Goal: Transaction & Acquisition: Purchase product/service

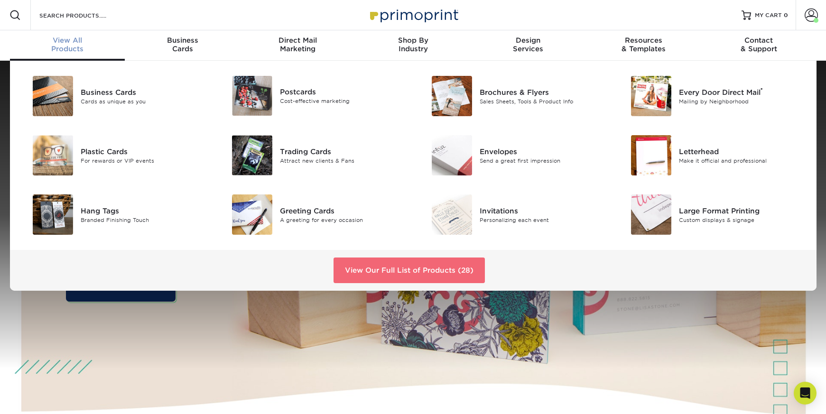
click at [365, 269] on link "View Our Full List of Products (28)" at bounding box center [409, 271] width 151 height 26
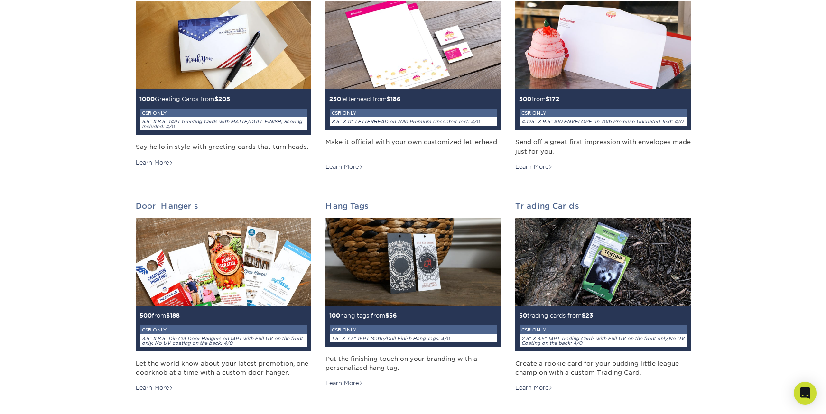
scroll to position [573, 0]
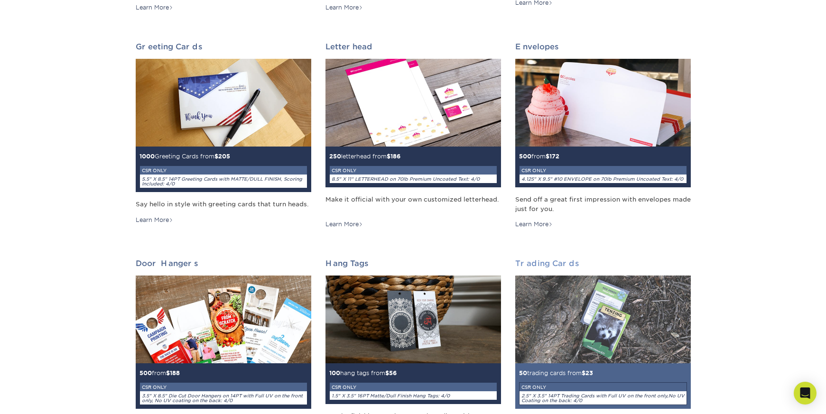
click at [631, 302] on img at bounding box center [603, 320] width 176 height 88
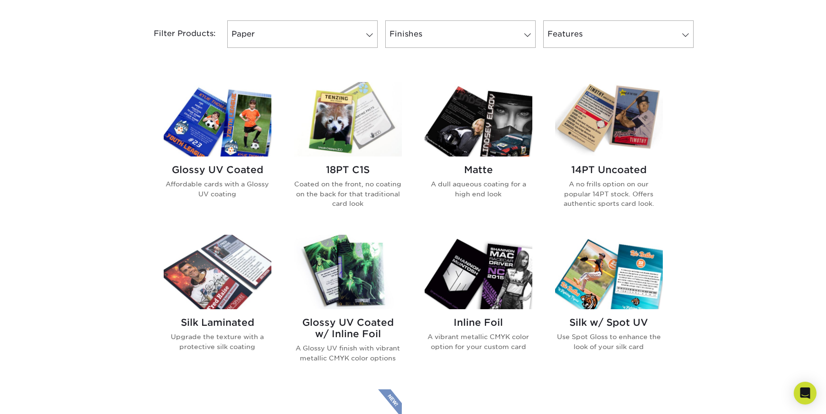
scroll to position [473, 0]
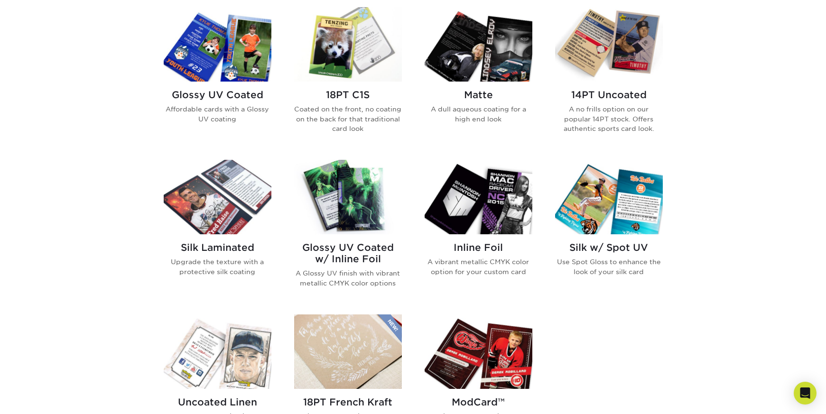
click at [223, 65] on img at bounding box center [218, 44] width 108 height 74
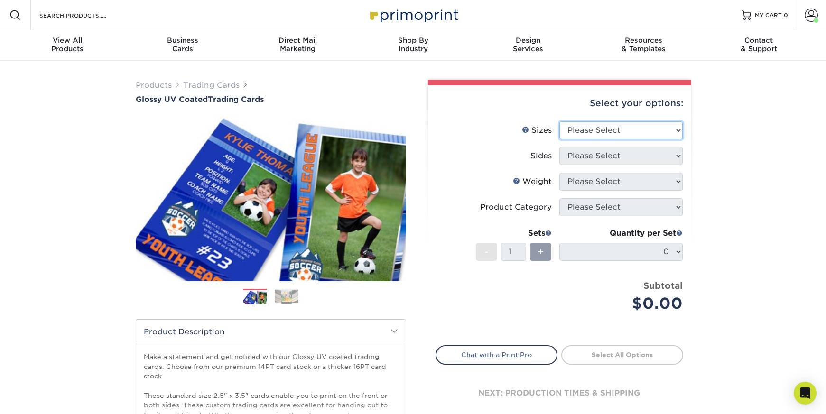
click at [597, 137] on select "Please Select 2.5" x 3.5"" at bounding box center [620, 130] width 123 height 18
select select "2.50x3.50"
click at [559, 121] on select "Please Select 2.5" x 3.5"" at bounding box center [620, 130] width 123 height 18
click at [580, 155] on select "Please Select Print Both Sides Print Front Only" at bounding box center [620, 156] width 123 height 18
select select "13abbda7-1d64-4f25-8bb2-c179b224825d"
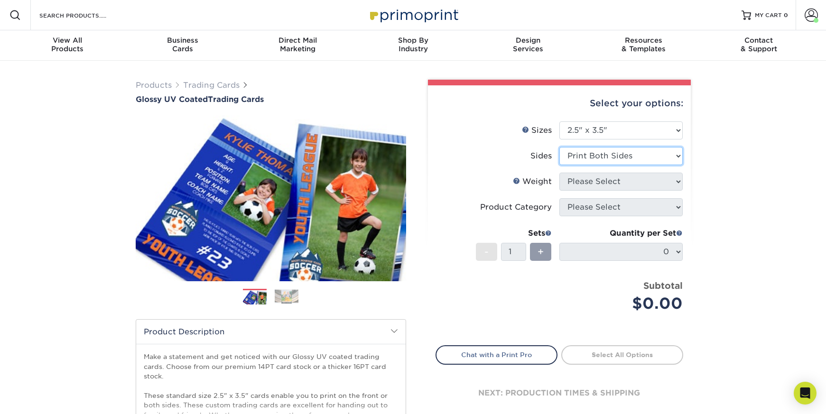
click at [559, 147] on select "Please Select Print Both Sides Print Front Only" at bounding box center [620, 156] width 123 height 18
click at [575, 186] on select "Please Select 16PT 14PT 18PT C1S" at bounding box center [620, 182] width 123 height 18
select select "18PTC1S"
click at [559, 173] on select "Please Select 16PT 14PT 18PT C1S" at bounding box center [620, 182] width 123 height 18
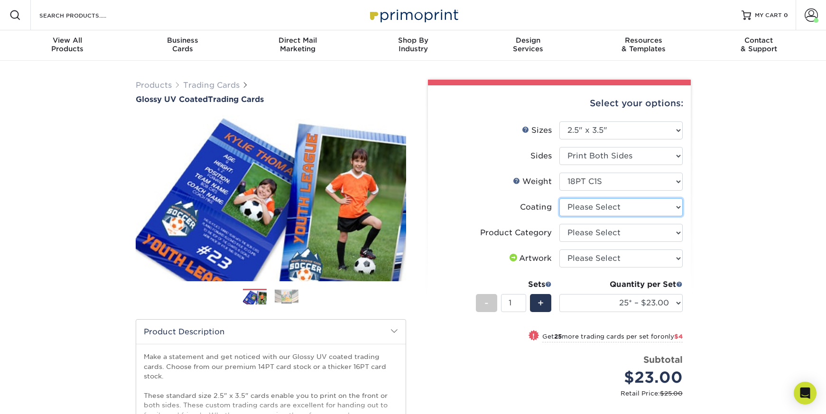
click at [587, 208] on select at bounding box center [620, 207] width 123 height 18
select select "1e8116af-acfc-44b1-83dc-8181aa338834"
click at [559, 198] on select at bounding box center [620, 207] width 123 height 18
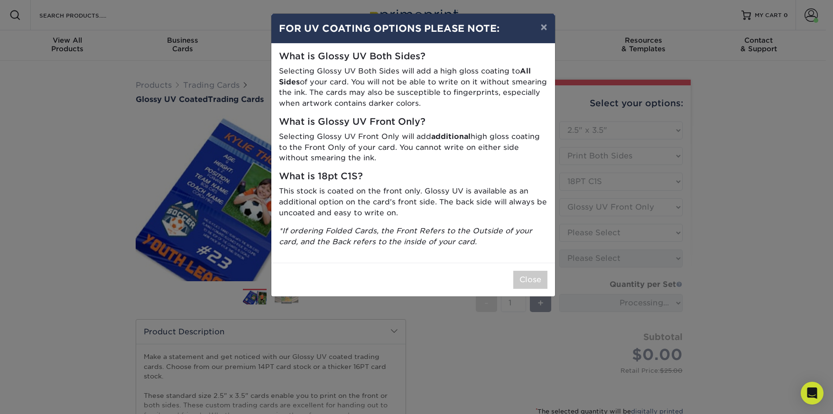
click at [578, 238] on div "× FOR UV COATING OPTIONS PLEASE NOTE: What is Glossy UV Both Sides? Selecting G…" at bounding box center [416, 207] width 833 height 414
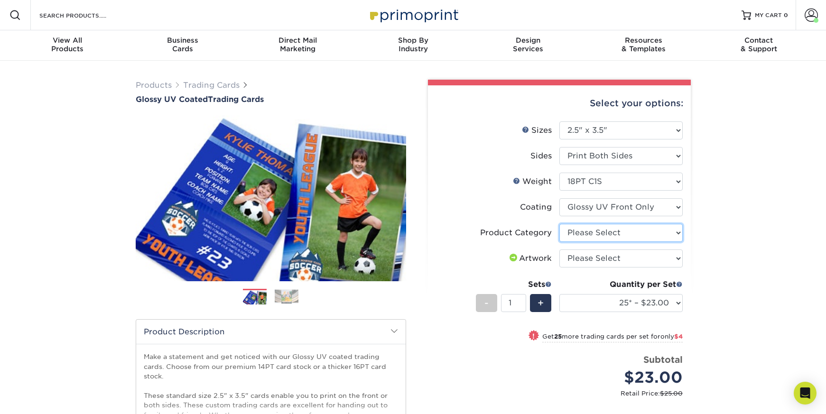
click at [584, 235] on select "Please Select Trading Cards" at bounding box center [620, 233] width 123 height 18
select select "c2f9bce9-36c2-409d-b101-c29d9d031e18"
click at [559, 224] on select "Please Select Trading Cards" at bounding box center [620, 233] width 123 height 18
click at [584, 261] on select "Please Select I will upload files I need a design - $100" at bounding box center [620, 259] width 123 height 18
select select "upload"
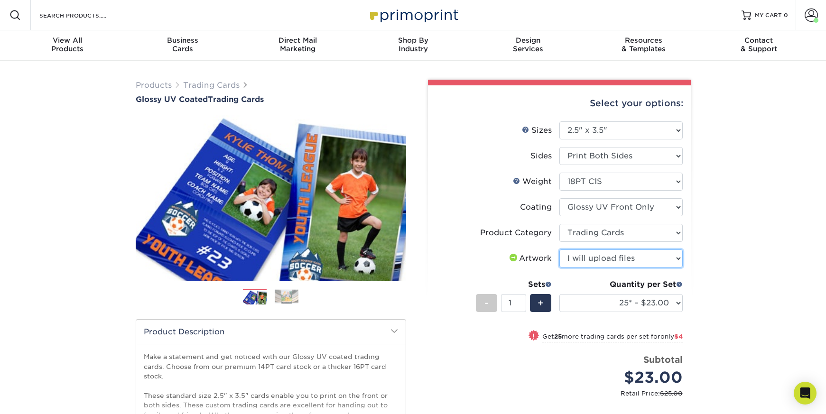
click at [559, 250] on select "Please Select I will upload files I need a design - $100" at bounding box center [620, 259] width 123 height 18
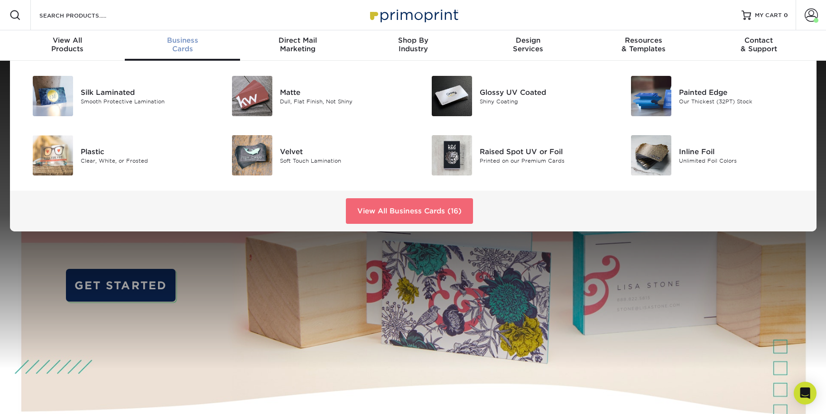
click at [405, 213] on link "View All Business Cards (16)" at bounding box center [409, 211] width 127 height 26
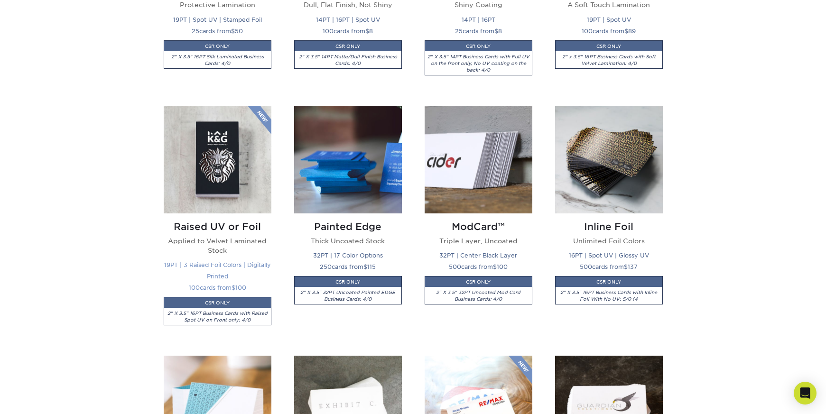
scroll to position [610, 0]
click at [200, 187] on img at bounding box center [218, 160] width 108 height 108
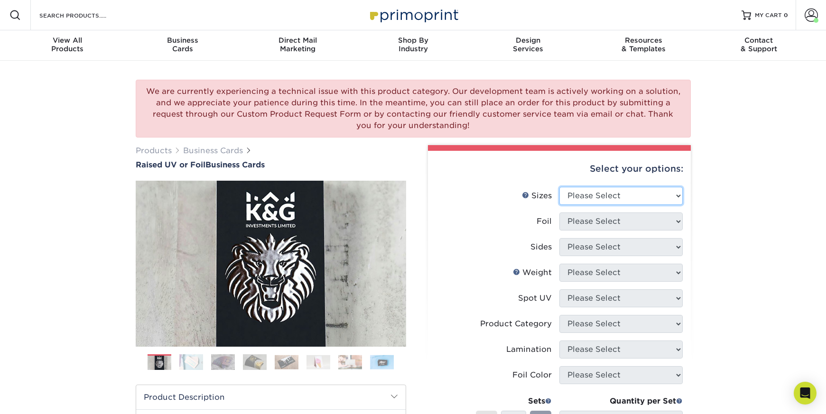
click at [584, 191] on select "Please Select 2" x 3.5" - Standard" at bounding box center [620, 196] width 123 height 18
select select "2.00x3.50"
click at [559, 187] on select "Please Select 2" x 3.5" - Standard" at bounding box center [620, 196] width 123 height 18
click at [580, 221] on select "Please Select No Yes" at bounding box center [620, 222] width 123 height 18
select select "0"
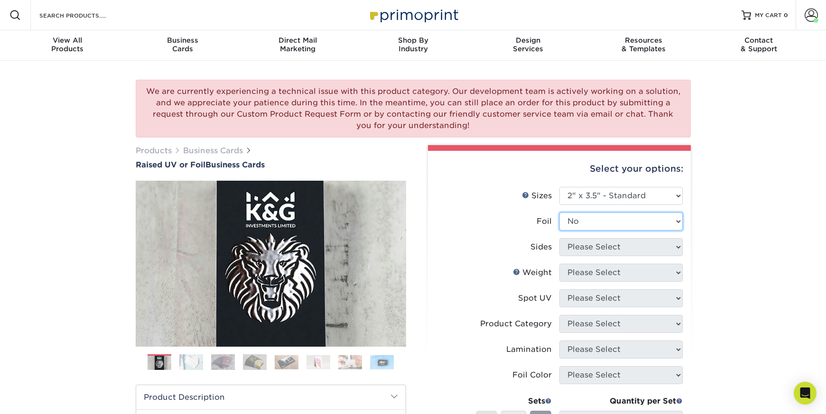
click at [559, 213] on select "Please Select No Yes" at bounding box center [620, 222] width 123 height 18
click at [580, 250] on select "Please Select Print Both Sides Print Front Only" at bounding box center [620, 247] width 123 height 18
select select "13abbda7-1d64-4f25-8bb2-c179b224825d"
click at [559, 238] on select "Please Select Print Both Sides Print Front Only" at bounding box center [620, 247] width 123 height 18
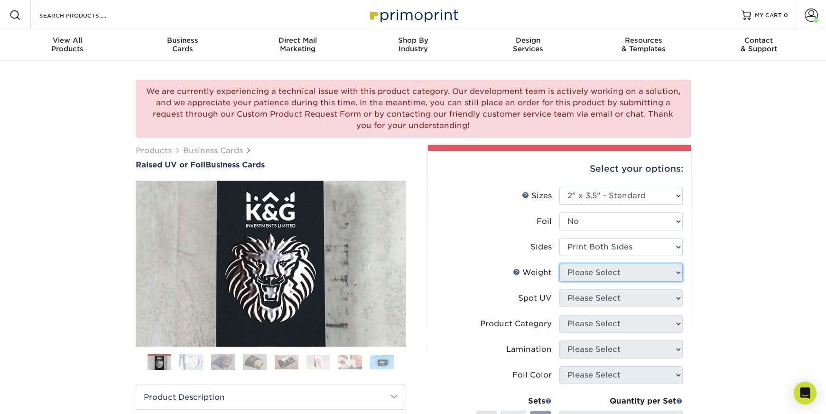
click at [582, 269] on select "Please Select 16PT" at bounding box center [620, 273] width 123 height 18
select select "16PT"
click at [559, 264] on select "Please Select 16PT" at bounding box center [620, 273] width 123 height 18
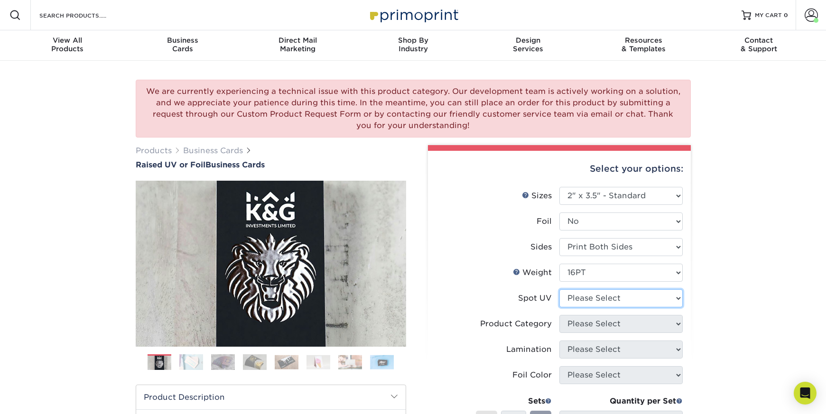
click at [585, 295] on select "Please Select No Spot UV Front Only" at bounding box center [620, 298] width 123 height 18
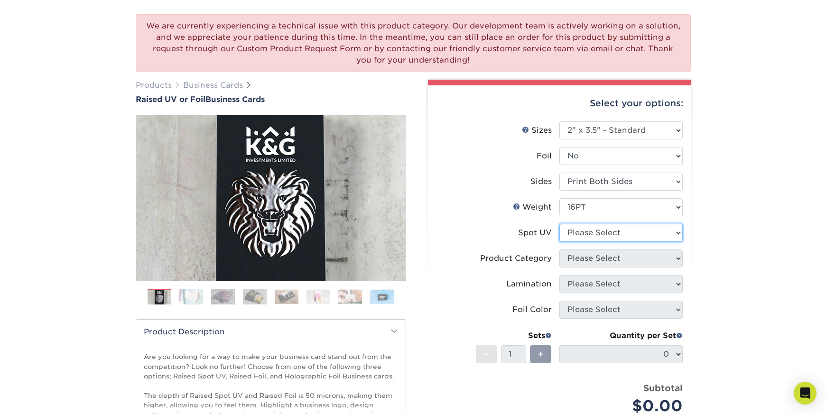
scroll to position [75, 0]
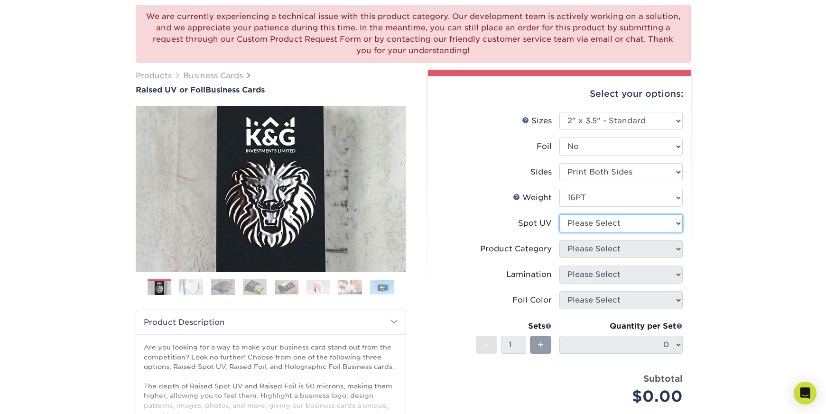
click at [575, 223] on select "Please Select No Spot UV Front Only" at bounding box center [620, 223] width 123 height 18
select select "1"
click at [559, 214] on select "Please Select No Spot UV Front Only" at bounding box center [620, 223] width 123 height 18
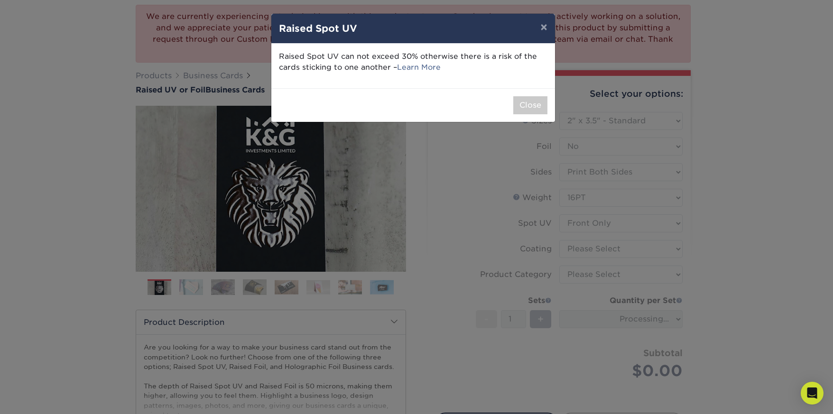
click at [471, 202] on div "× Raised Spot UV Raised Spot UV can not exceed 30% otherwise there is a risk of…" at bounding box center [416, 207] width 833 height 414
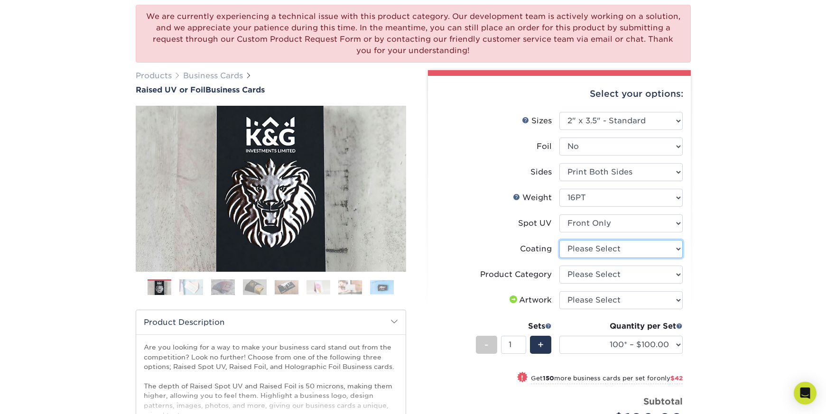
click at [584, 247] on select at bounding box center [620, 249] width 123 height 18
select select "3e7618de-abca-4bda-9f97-8b9129e913d8"
click at [559, 240] on select at bounding box center [620, 249] width 123 height 18
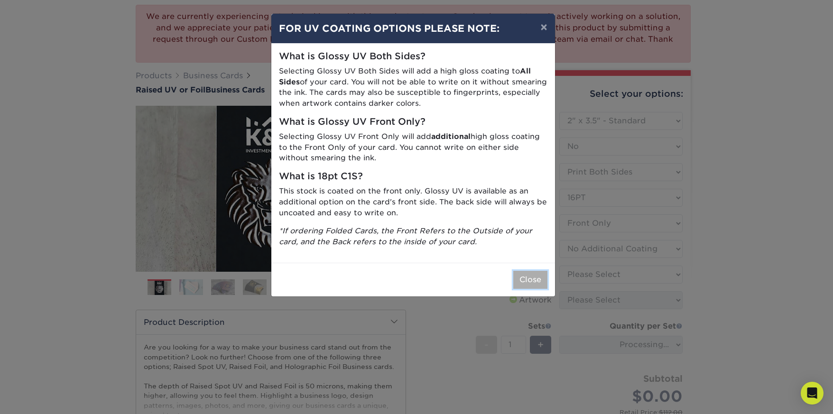
click at [519, 275] on button "Close" at bounding box center [530, 280] width 34 height 18
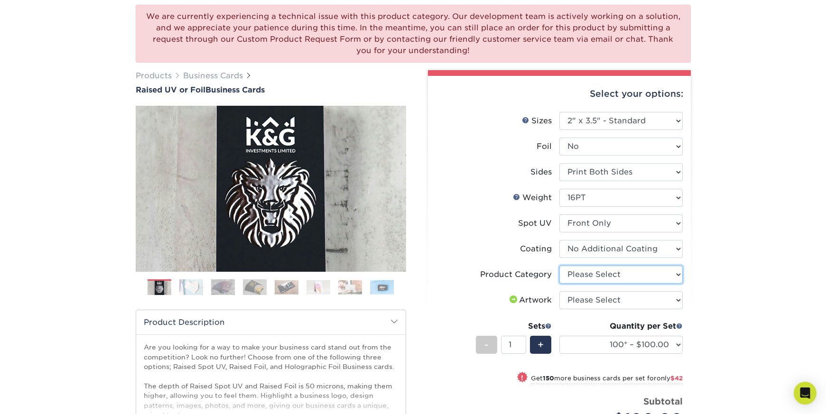
click at [594, 278] on select "Please Select Business Cards" at bounding box center [620, 275] width 123 height 18
select select "3b5148f1-0588-4f88-a218-97bcfdce65c1"
click at [559, 266] on select "Please Select Business Cards" at bounding box center [620, 275] width 123 height 18
click at [584, 308] on select "Please Select I will upload files I need a design - $100" at bounding box center [620, 300] width 123 height 18
select select "upload"
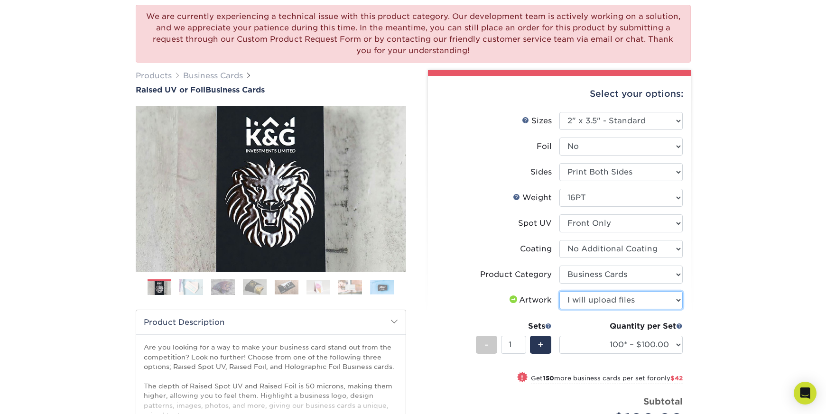
click at [559, 291] on select "Please Select I will upload files I need a design - $100" at bounding box center [620, 300] width 123 height 18
click at [592, 349] on select "100* – $100.00 250* – $142.00 500* – $192.00" at bounding box center [620, 345] width 123 height 18
click at [591, 343] on select "100* – $100.00 250* – $142.00 500* – $192.00" at bounding box center [620, 345] width 123 height 18
select select "250* – $142.00"
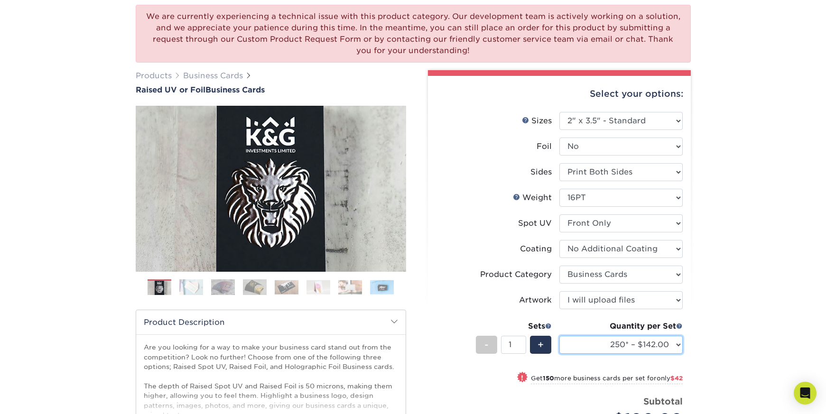
click at [559, 336] on select "100* – $100.00 250* – $142.00 500* – $192.00" at bounding box center [620, 345] width 123 height 18
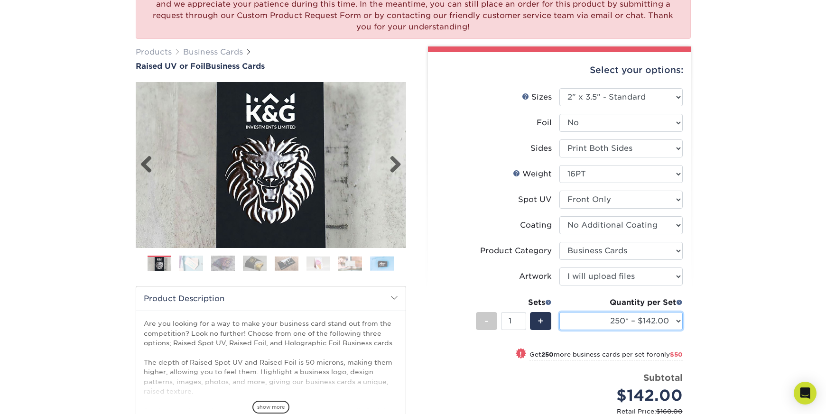
scroll to position [109, 0]
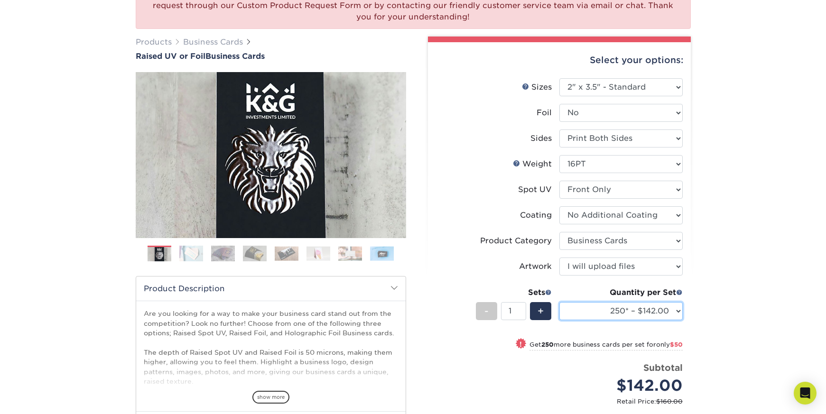
click at [654, 313] on select "100* – $100.00 250* – $142.00 500* – $192.00" at bounding box center [620, 311] width 123 height 18
click at [588, 189] on select "Please Select No Spot UV Front Only" at bounding box center [620, 190] width 123 height 18
click at [659, 189] on select "Please Select No Spot UV Front Only" at bounding box center [620, 190] width 123 height 18
click at [559, 181] on select "Please Select No Spot UV Front Only" at bounding box center [620, 190] width 123 height 18
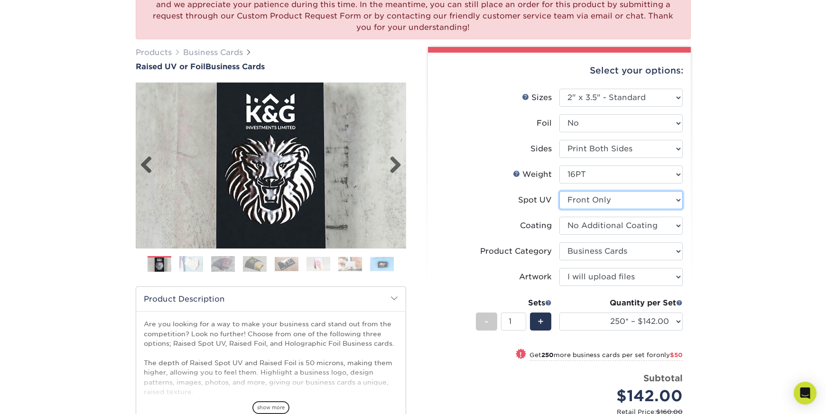
scroll to position [0, 0]
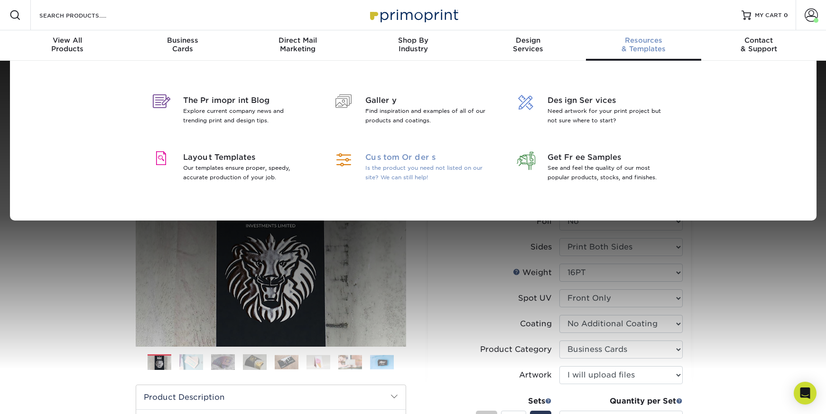
click at [387, 163] on p "Is the product you need not listed on our site? We can still help!" at bounding box center [426, 172] width 123 height 19
